Goal: Answer question/provide support: Share knowledge or assist other users

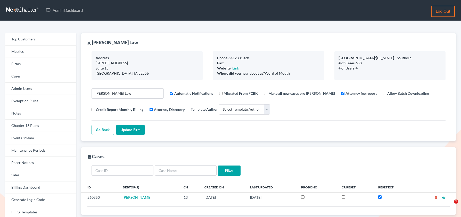
select select
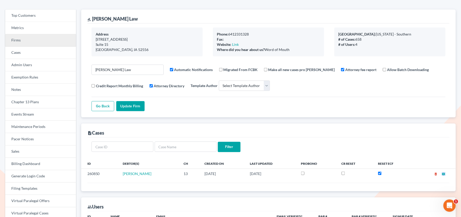
scroll to position [24, 0]
click at [24, 38] on link "Firms" at bounding box center [40, 40] width 71 height 12
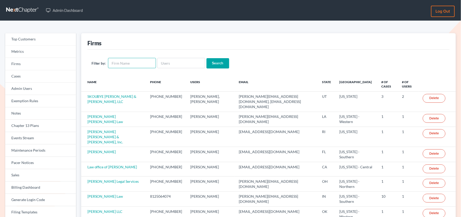
click at [132, 64] on input "text" at bounding box center [132, 63] width 48 height 10
type input "access law group"
click at [231, 61] on form "Filter by: access law group Search" at bounding box center [268, 63] width 354 height 11
click at [226, 62] on input "Search" at bounding box center [217, 63] width 23 height 10
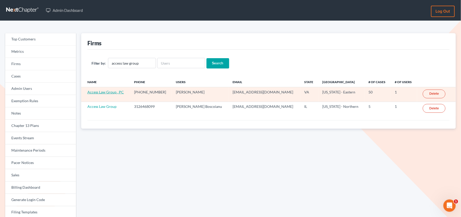
click at [114, 93] on link "Access Law Group , PC" at bounding box center [105, 92] width 37 height 4
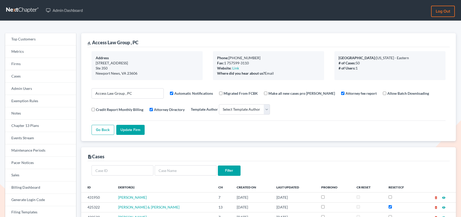
select select
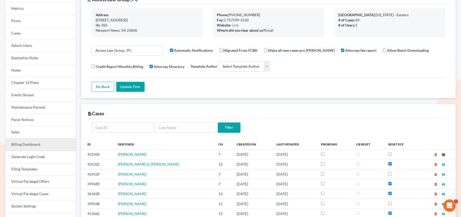
scroll to position [45, 0]
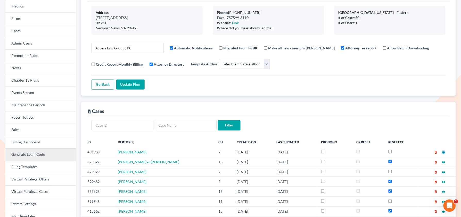
click at [32, 154] on link "Generate Login Code" at bounding box center [40, 155] width 71 height 12
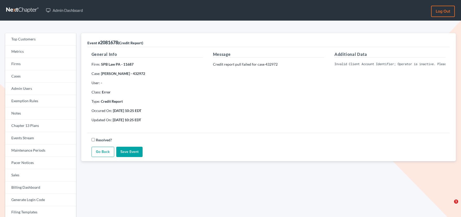
scroll to position [2, 0]
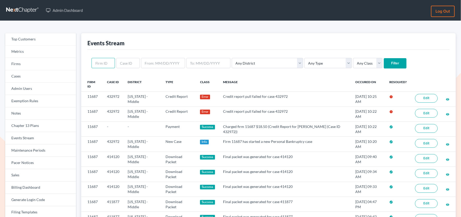
click at [108, 67] on input "text" at bounding box center [102, 63] width 23 height 10
paste input "9980"
type input "9980"
click at [384, 58] on input "Filter" at bounding box center [395, 63] width 23 height 10
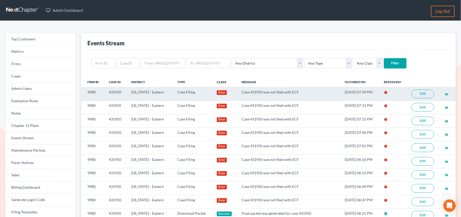
click at [417, 97] on link "Edit" at bounding box center [422, 94] width 23 height 9
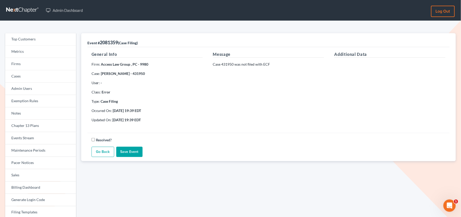
click at [141, 74] on strong "[PERSON_NAME] - 431950" at bounding box center [123, 73] width 44 height 4
copy strong "431950"
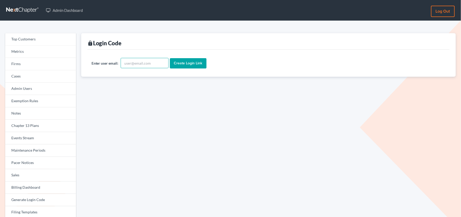
click at [135, 66] on input "text" at bounding box center [145, 63] width 48 height 10
paste input "ceron@paralegalasaservice.com"
type input "ceron@paralegalasaservice.com"
click at [170, 58] on input "Create Login Link" at bounding box center [188, 63] width 37 height 10
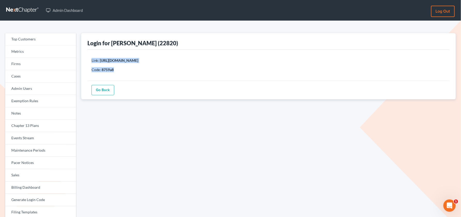
drag, startPoint x: 120, startPoint y: 72, endPoint x: 89, endPoint y: 63, distance: 32.1
click at [89, 63] on div "Link: https://app.nextchapterbk.com/sign_in_attempts/c3AyenFWOXVBcTF2dWZpVmVtSF…" at bounding box center [268, 65] width 362 height 31
copy div "Link: https://app.nextchapterbk.com/sign_in_attempts/c3AyenFWOXVBcTF2dWZpVmVtSF…"
